Goal: Task Accomplishment & Management: Manage account settings

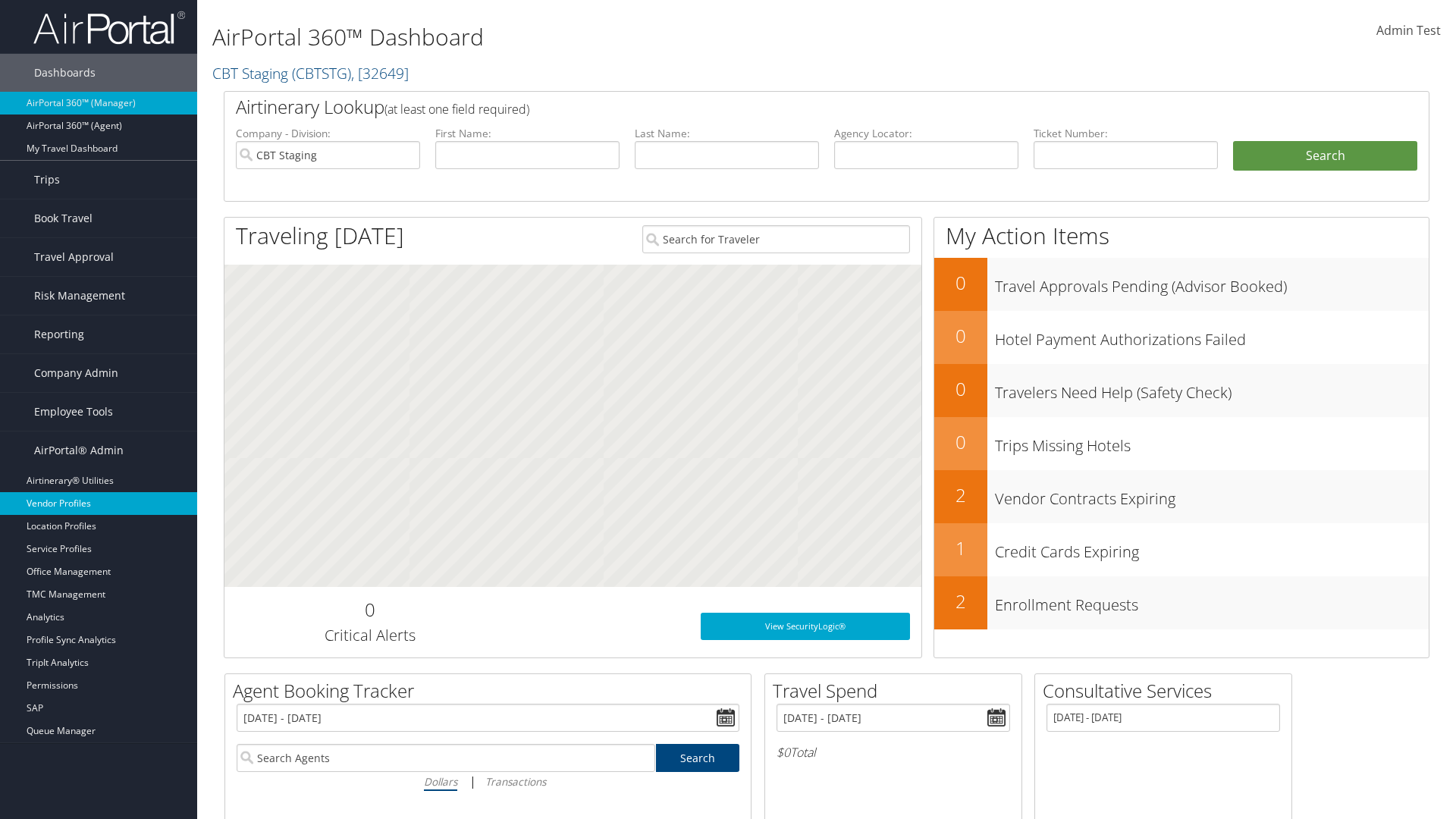
click at [99, 504] on link "Vendor Profiles" at bounding box center [99, 503] width 197 height 23
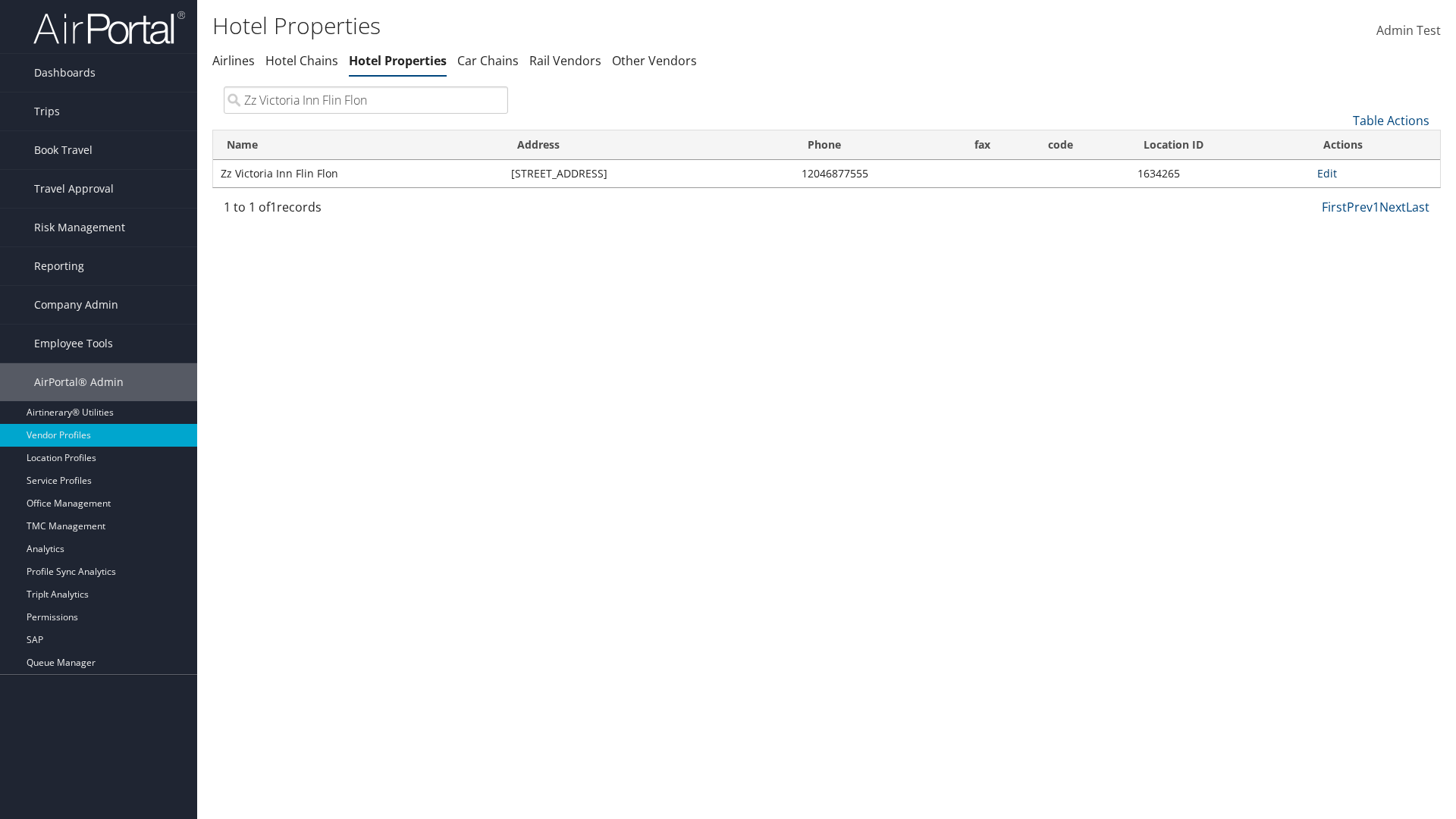
type input "Zz Victoria Inn Flin Flon"
click at [1326, 173] on link "Edit" at bounding box center [1327, 173] width 20 height 14
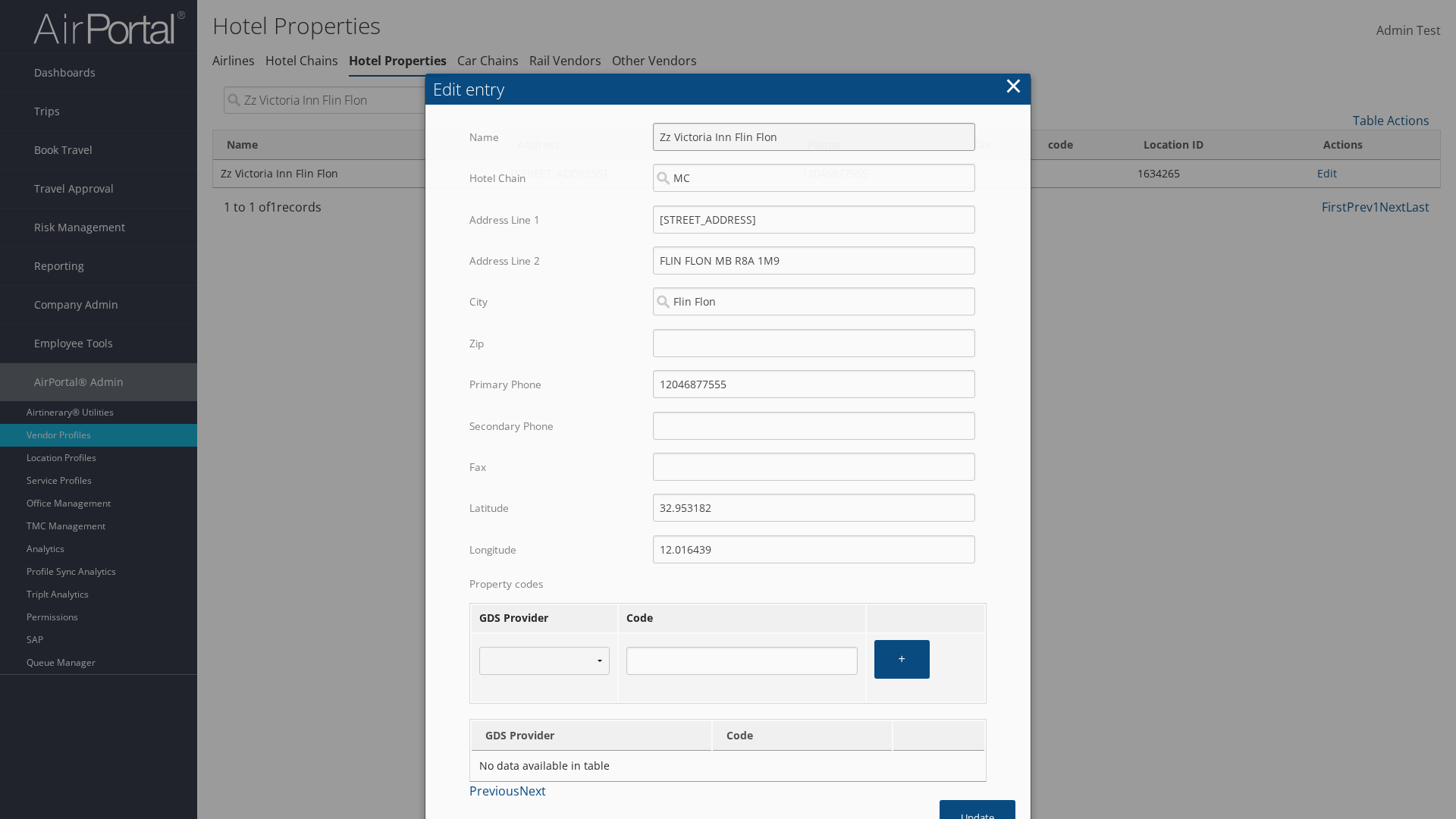
click at [813, 123] on input "Zz Victoria Inn Flin Flon" at bounding box center [813, 137] width 322 height 28
type input "Zz Victoria Inn Flin Flon"
click at [813, 205] on input "[STREET_ADDRESS]" at bounding box center [813, 219] width 322 height 28
type input "[STREET_ADDRESS]"
click at [813, 494] on input "32.953182" at bounding box center [813, 508] width 322 height 28
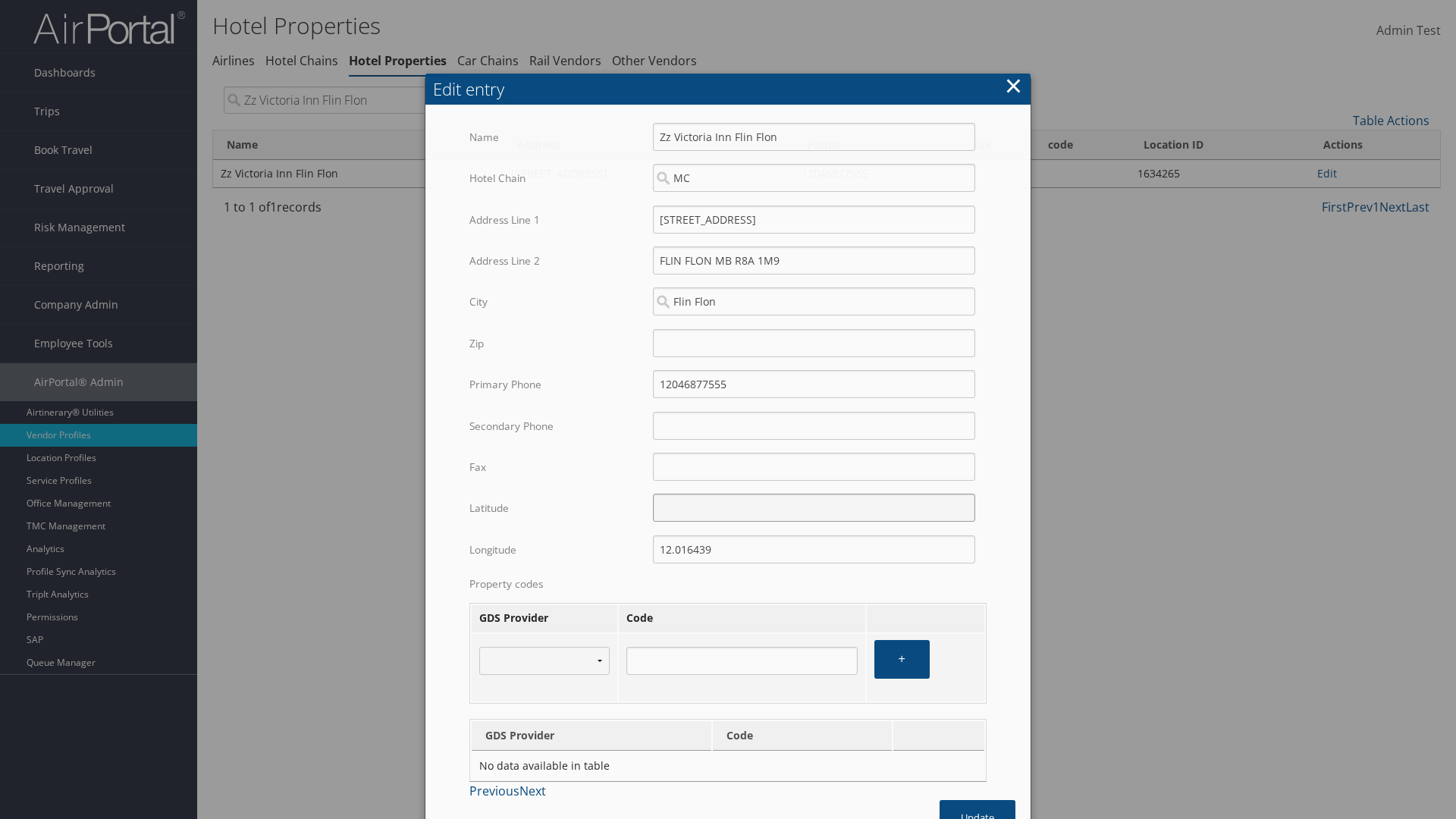
type input "32.953182"
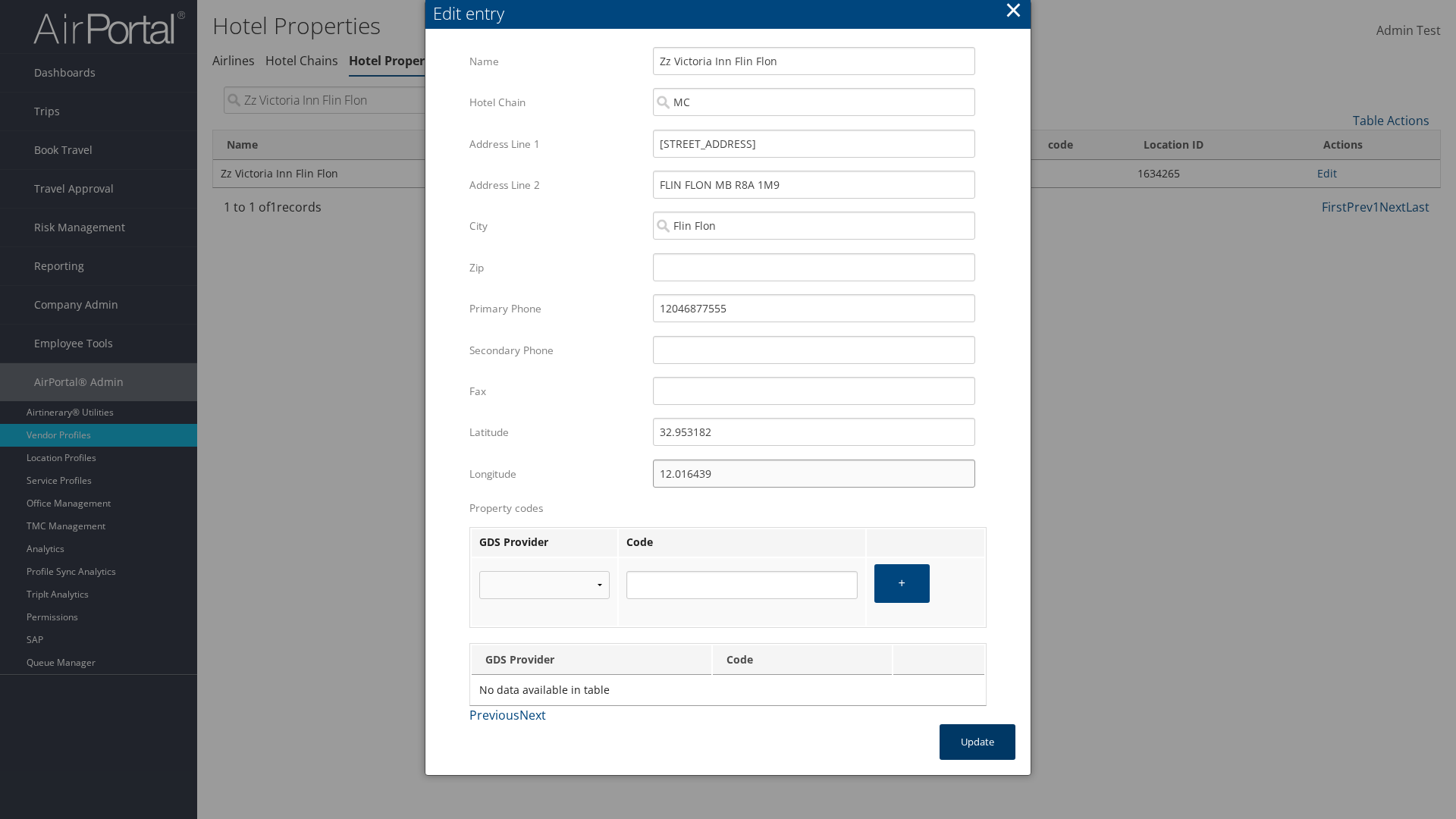
click at [813, 473] on input "12.016439" at bounding box center [813, 473] width 322 height 28
type input "12.016439"
click at [977, 741] on button "Update" at bounding box center [977, 741] width 76 height 35
